Goal: Information Seeking & Learning: Understand process/instructions

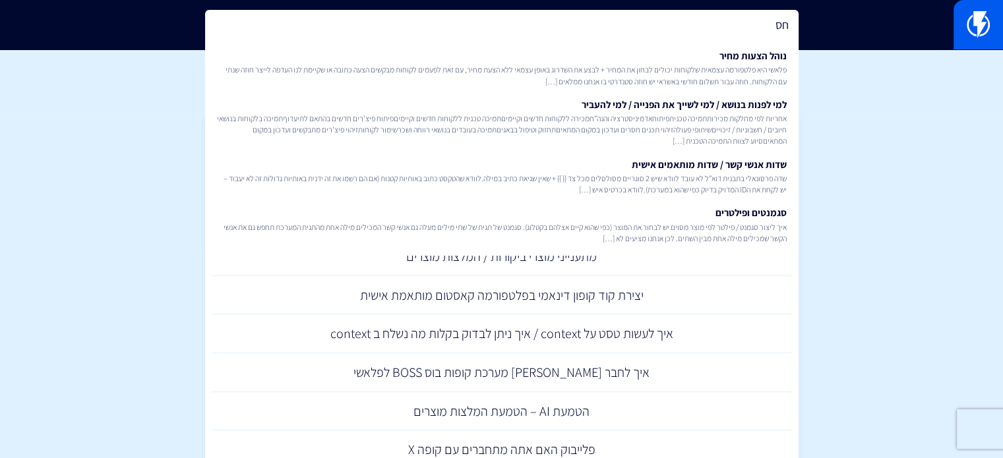
type input "ח"
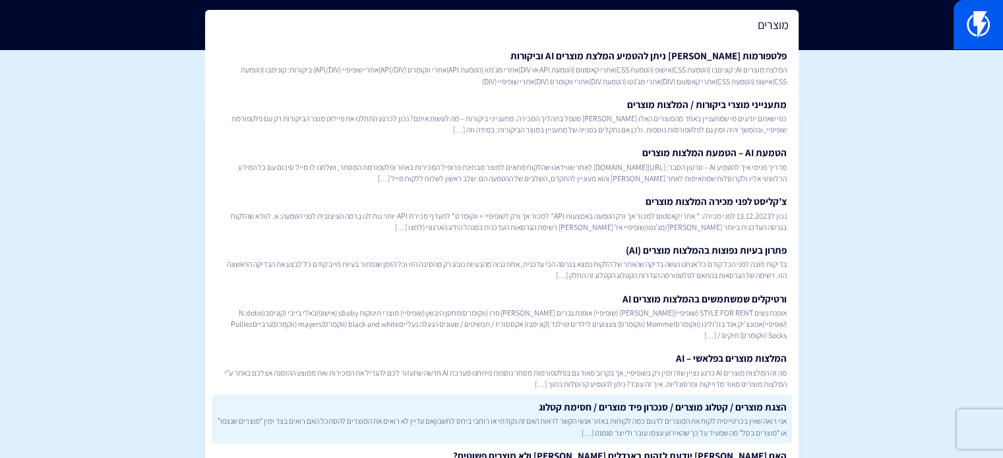
type input "מוצרים"
click at [723, 415] on link "הצגת מוצרים / קטלוג מוצרים / סנכרון פיד מוצרים / חסימת קטלוג אני רואה שאין בכרט…" at bounding box center [502, 419] width 580 height 49
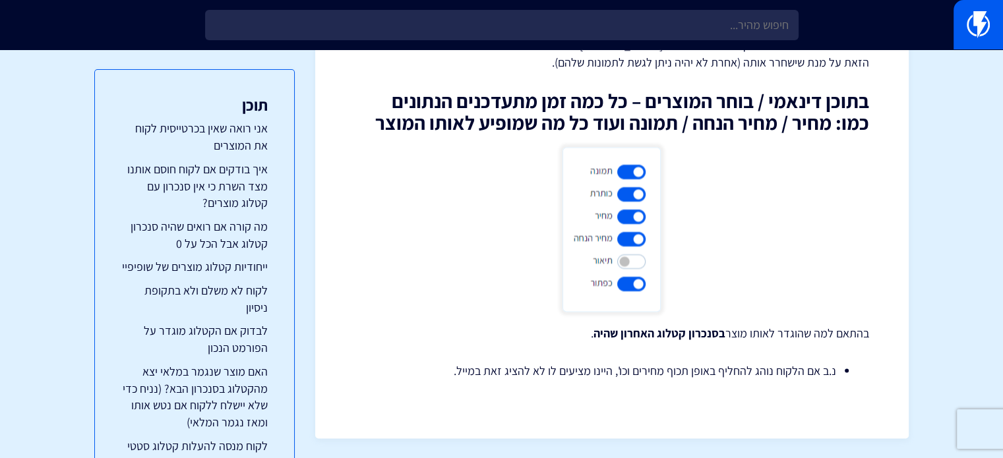
scroll to position [7192, 0]
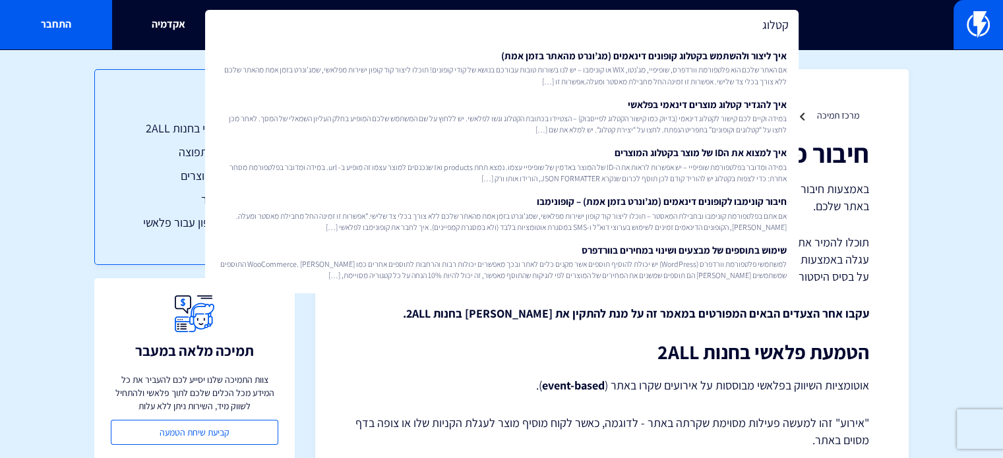
click at [356, 436] on p ""אירוע" זהו למעשה פעילות מסוימת שקרתה באתר - לדוגמה, כאשר לקוח מוסיף מוצר לעגלת…" at bounding box center [612, 432] width 514 height 34
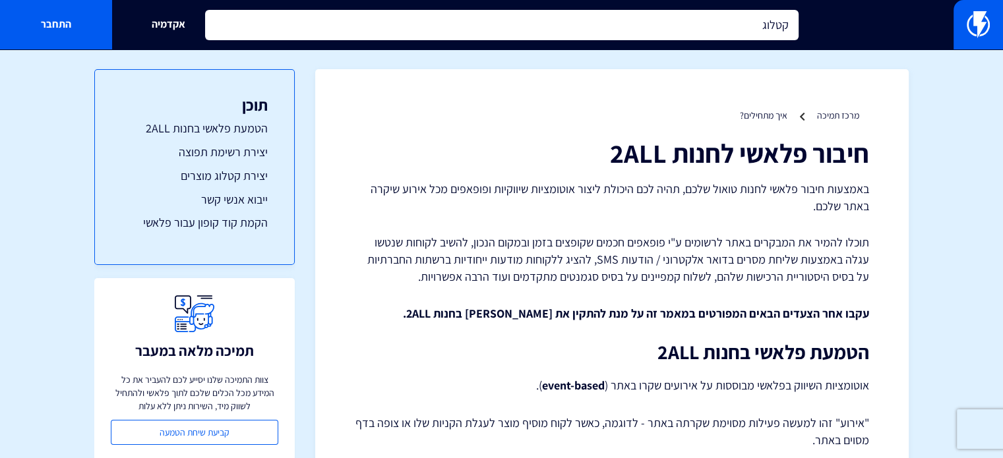
click at [715, 16] on input "קטלוג" at bounding box center [502, 25] width 594 height 30
type input "ב"
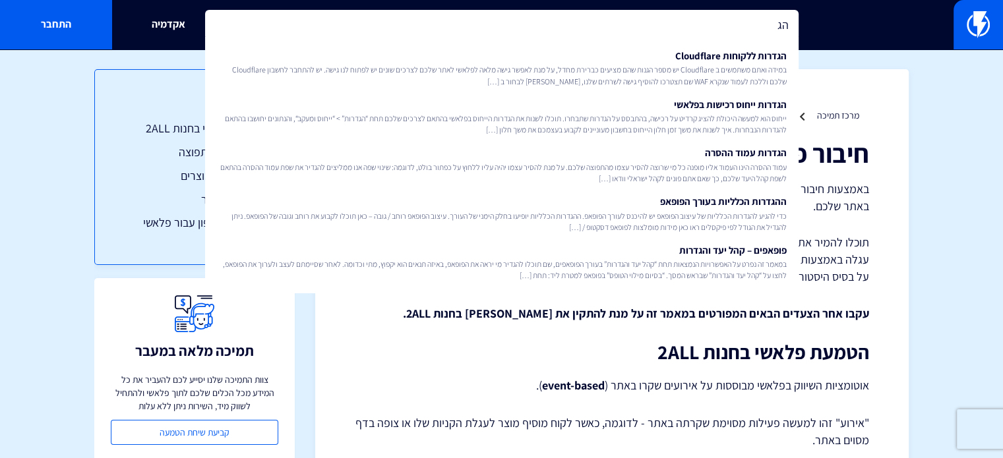
type input "ה"
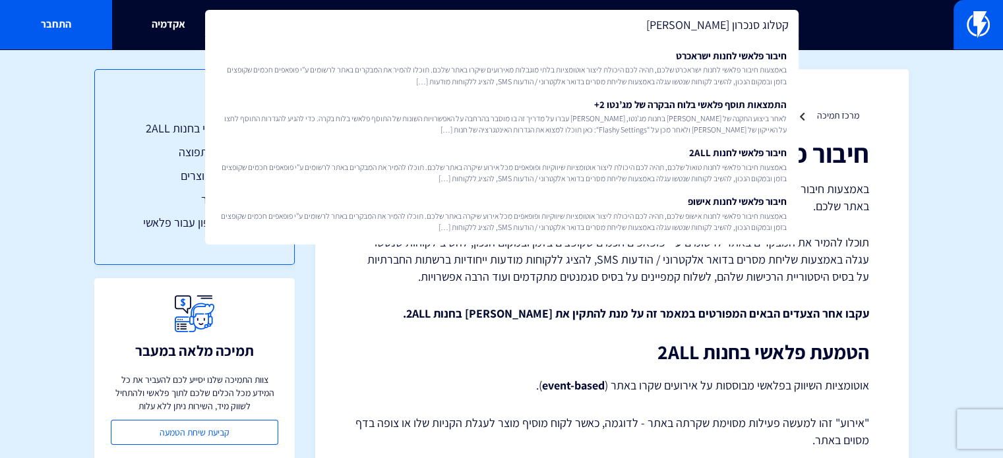
click at [675, 29] on input "קטלוג סנכרון אוטו" at bounding box center [502, 25] width 594 height 30
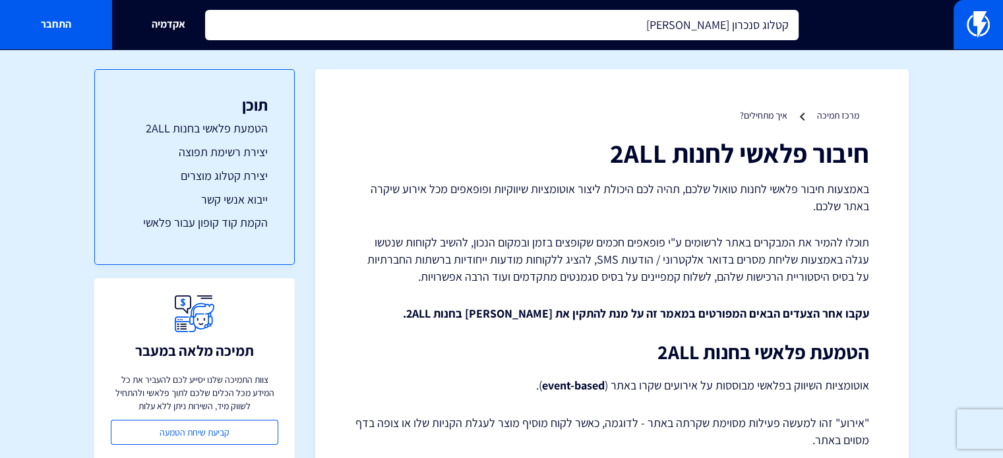
click at [675, 29] on input "קטלוג סנכרון אוטו" at bounding box center [502, 25] width 594 height 30
click at [688, 24] on input "קטלוג סנכרון אוטו" at bounding box center [502, 25] width 594 height 30
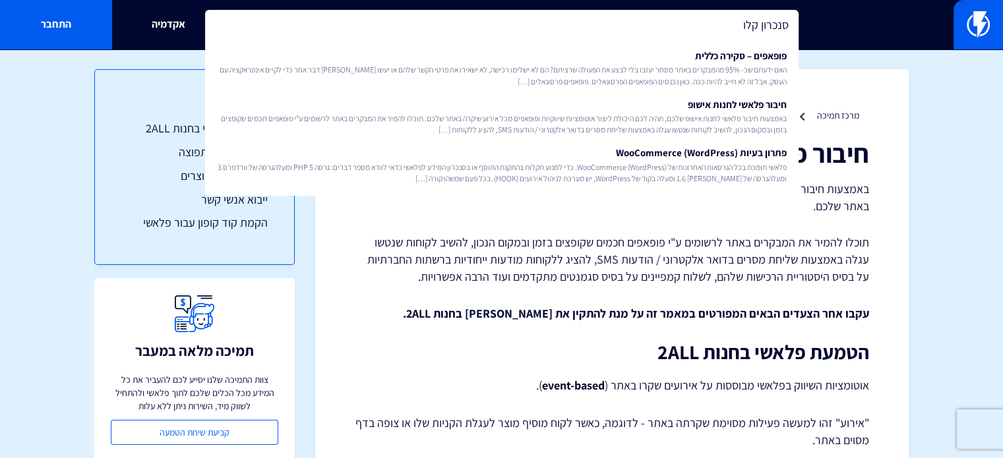
click at [688, 24] on input "סנכרון קלו" at bounding box center [502, 25] width 594 height 30
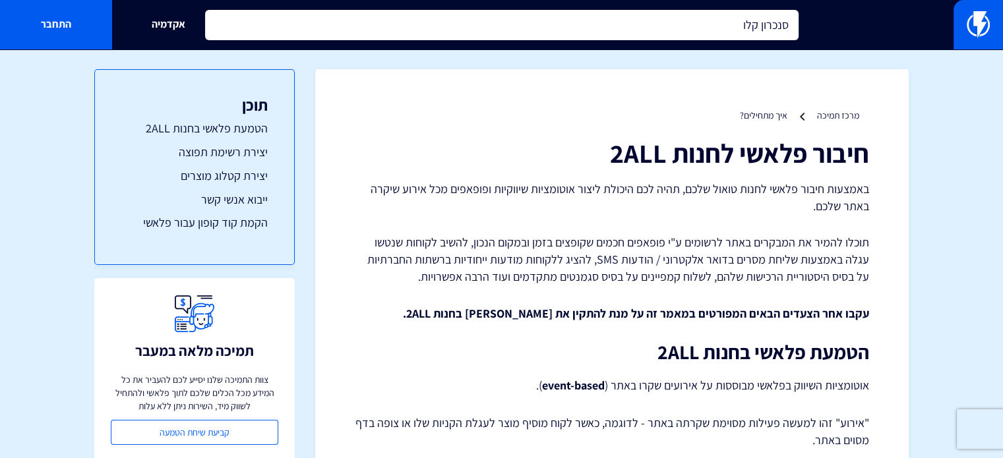
click at [688, 24] on input "סנכרון קלו" at bounding box center [502, 25] width 594 height 30
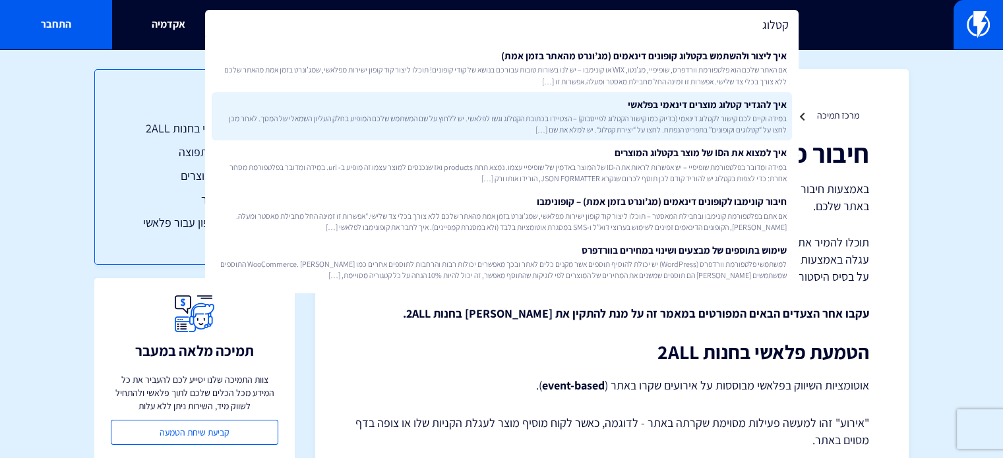
type input "קטלוג"
click at [660, 125] on span "במידה וקיים לכם קישור לקטלוג דינאמי (בדיוק כמו קישור הקטלוג לפייסבוק) – הצטיידו…" at bounding box center [502, 124] width 570 height 22
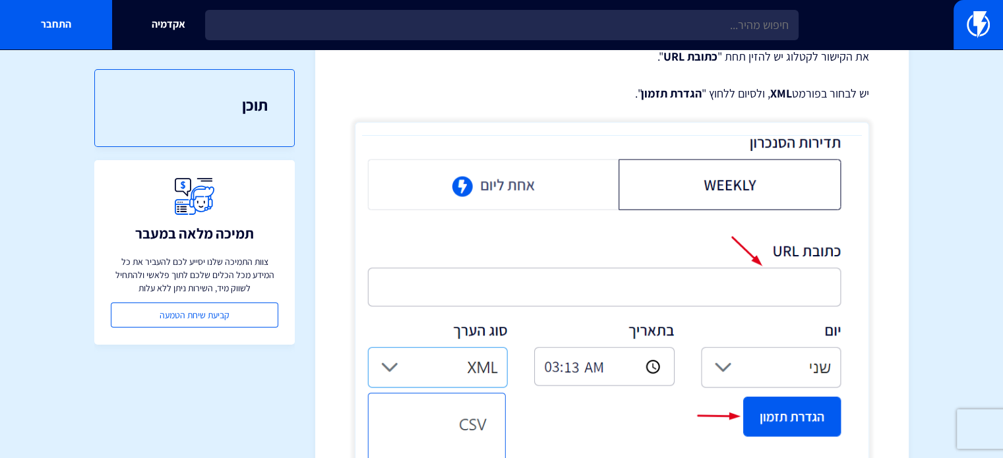
scroll to position [1385, 0]
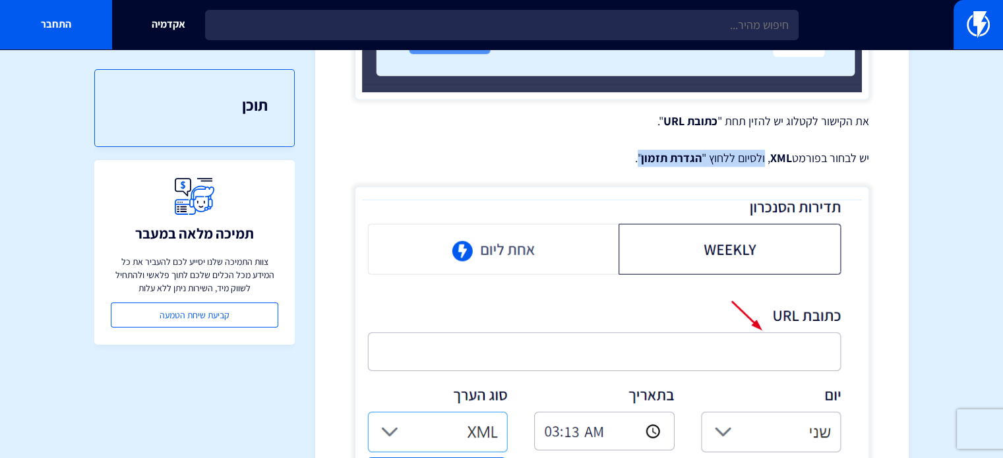
drag, startPoint x: 763, startPoint y: 156, endPoint x: 637, endPoint y: 155, distance: 126.0
click at [637, 155] on p "יש לבחור בפורמט XML , ולסיום ללחוץ " הגדרת תזמון "." at bounding box center [612, 158] width 514 height 17
copy p "ולסיום ללחוץ " הגדרת תזמון ""
